Goal: Task Accomplishment & Management: Manage account settings

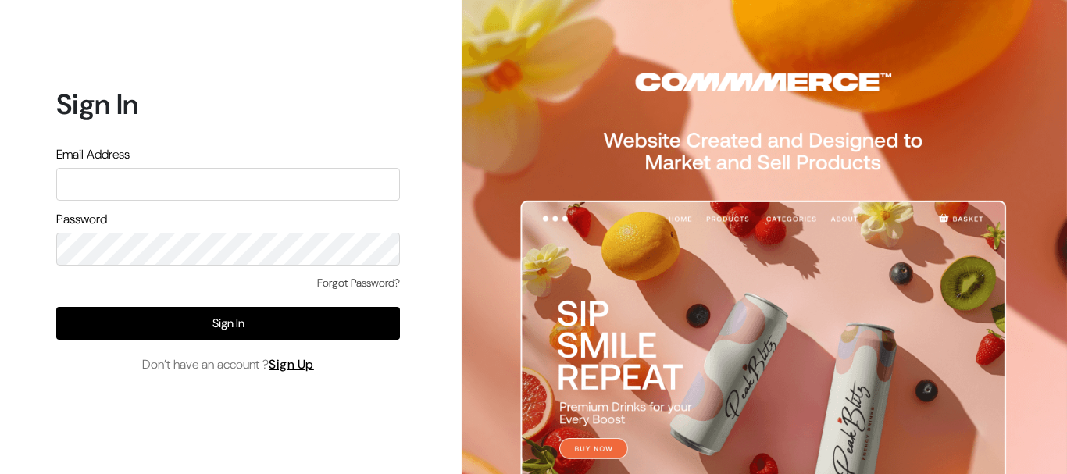
type input "[EMAIL_ADDRESS][DOMAIN_NAME]"
click at [225, 345] on div "Forgot Password? Sign In Don’t have an account ? Sign Up" at bounding box center [228, 324] width 344 height 99
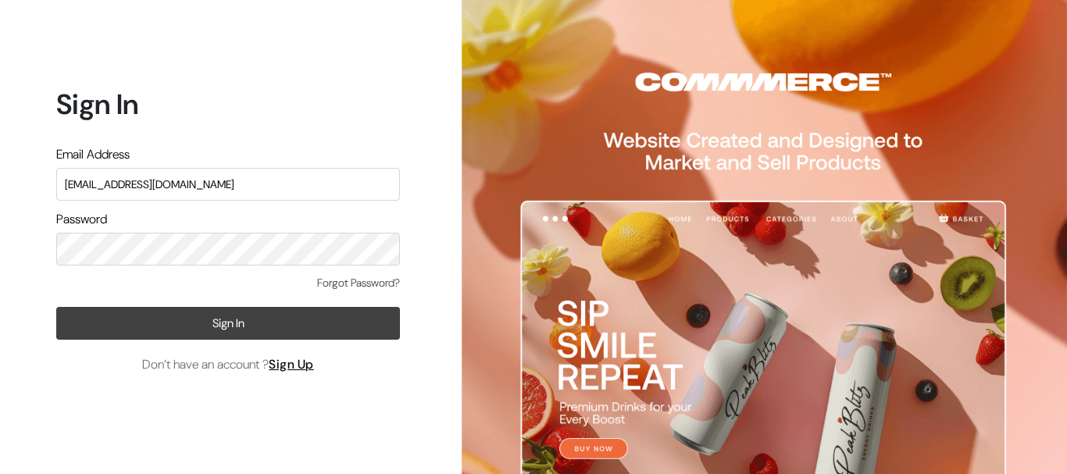
click at [229, 331] on button "Sign In" at bounding box center [228, 323] width 344 height 33
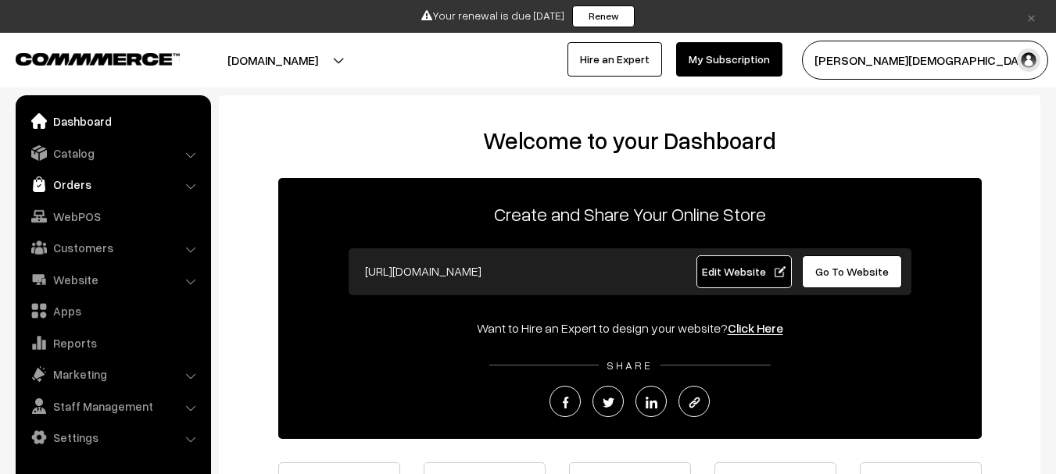
click at [77, 186] on link "Orders" at bounding box center [113, 184] width 186 height 28
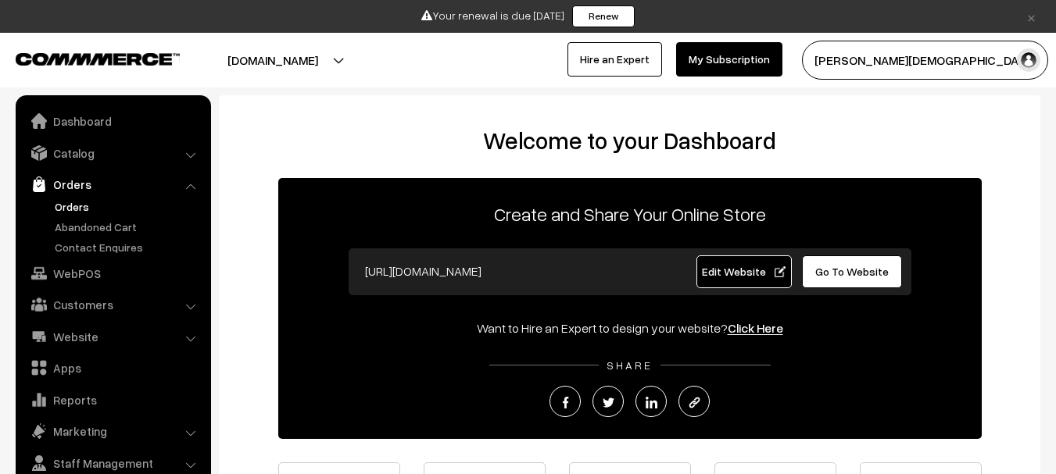
click at [53, 210] on link "Orders" at bounding box center [128, 206] width 155 height 16
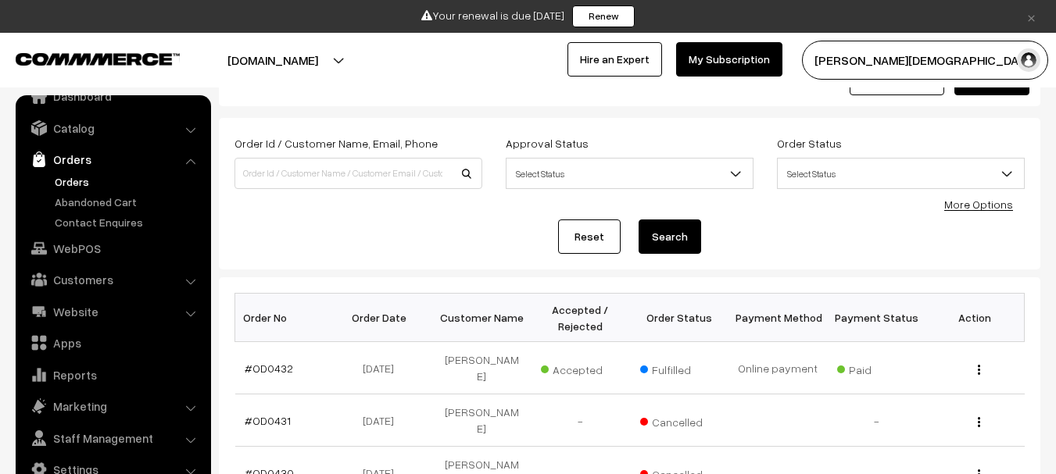
scroll to position [156, 0]
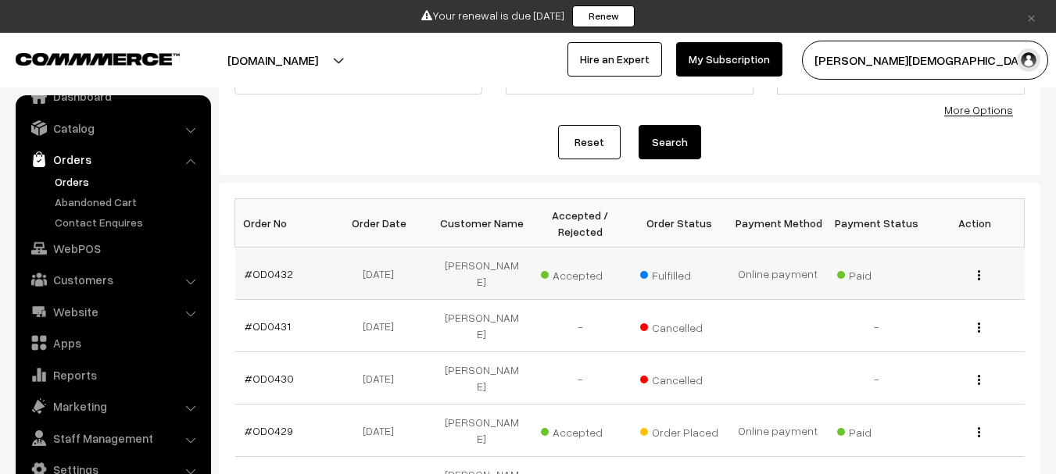
click at [462, 273] on td "Monika Kushwaha" at bounding box center [481, 274] width 98 height 52
copy tr "Monika Kushwaha"
click at [273, 277] on link "#OD0432" at bounding box center [269, 273] width 48 height 13
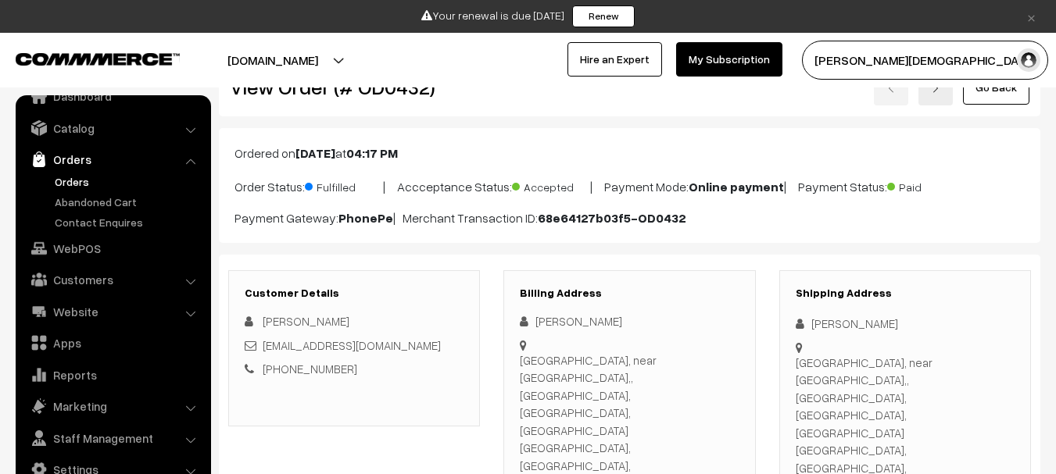
scroll to position [78, 0]
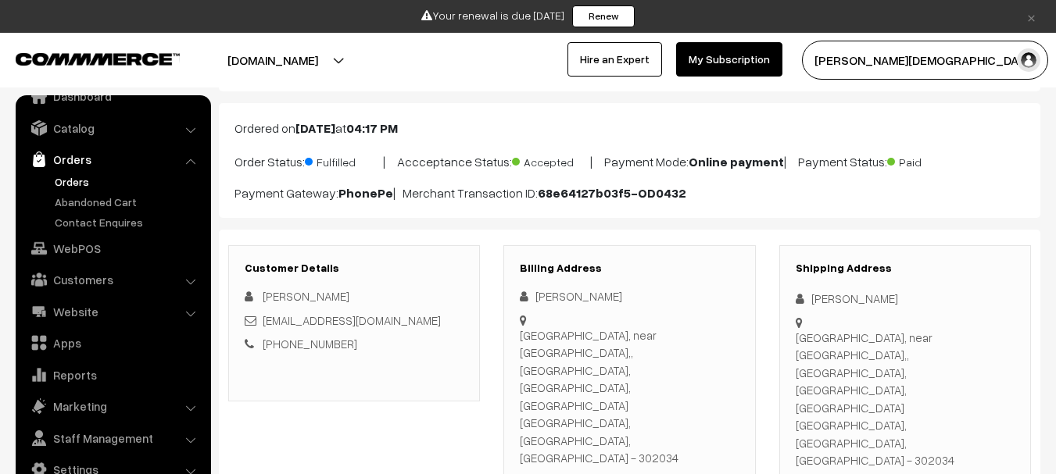
copy div "7849824196"
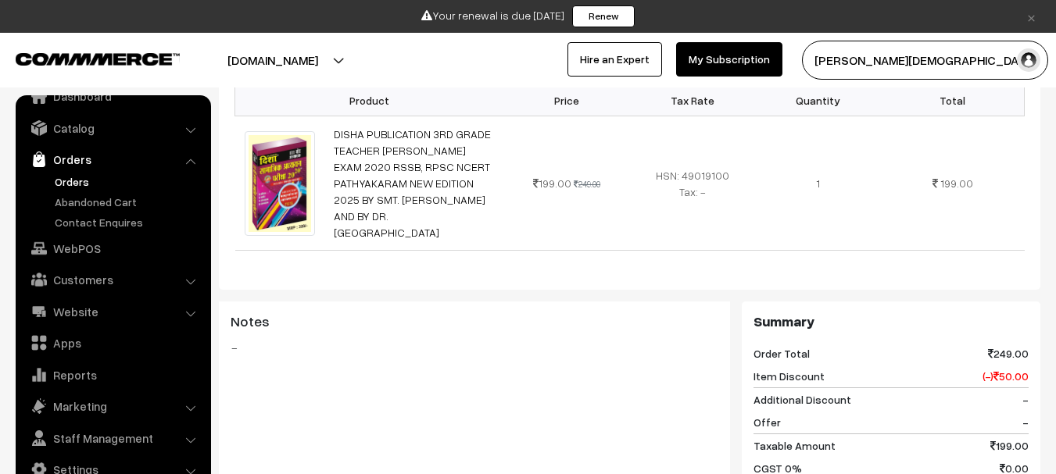
scroll to position [234, 0]
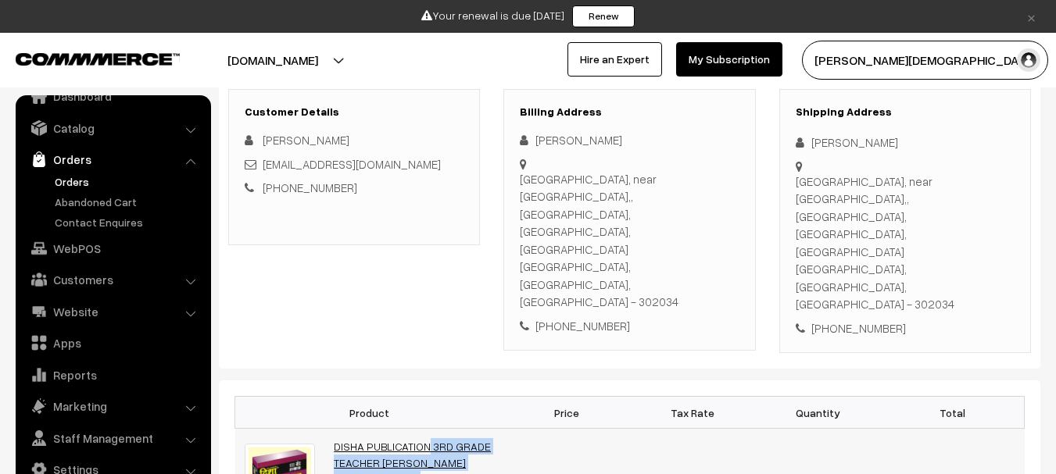
drag, startPoint x: 324, startPoint y: 359, endPoint x: 439, endPoint y: 375, distance: 116.0
copy link "DISHA PUBLICATION 3RD GRADE TEACHER SAMAJIK ADH"
